Goal: Task Accomplishment & Management: Use online tool/utility

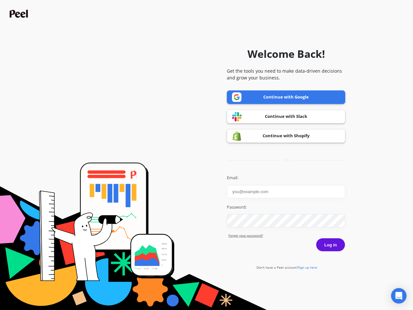
click at [399, 296] on icon "Open Intercom Messenger" at bounding box center [399, 296] width 7 height 8
